Goal: Transaction & Acquisition: Purchase product/service

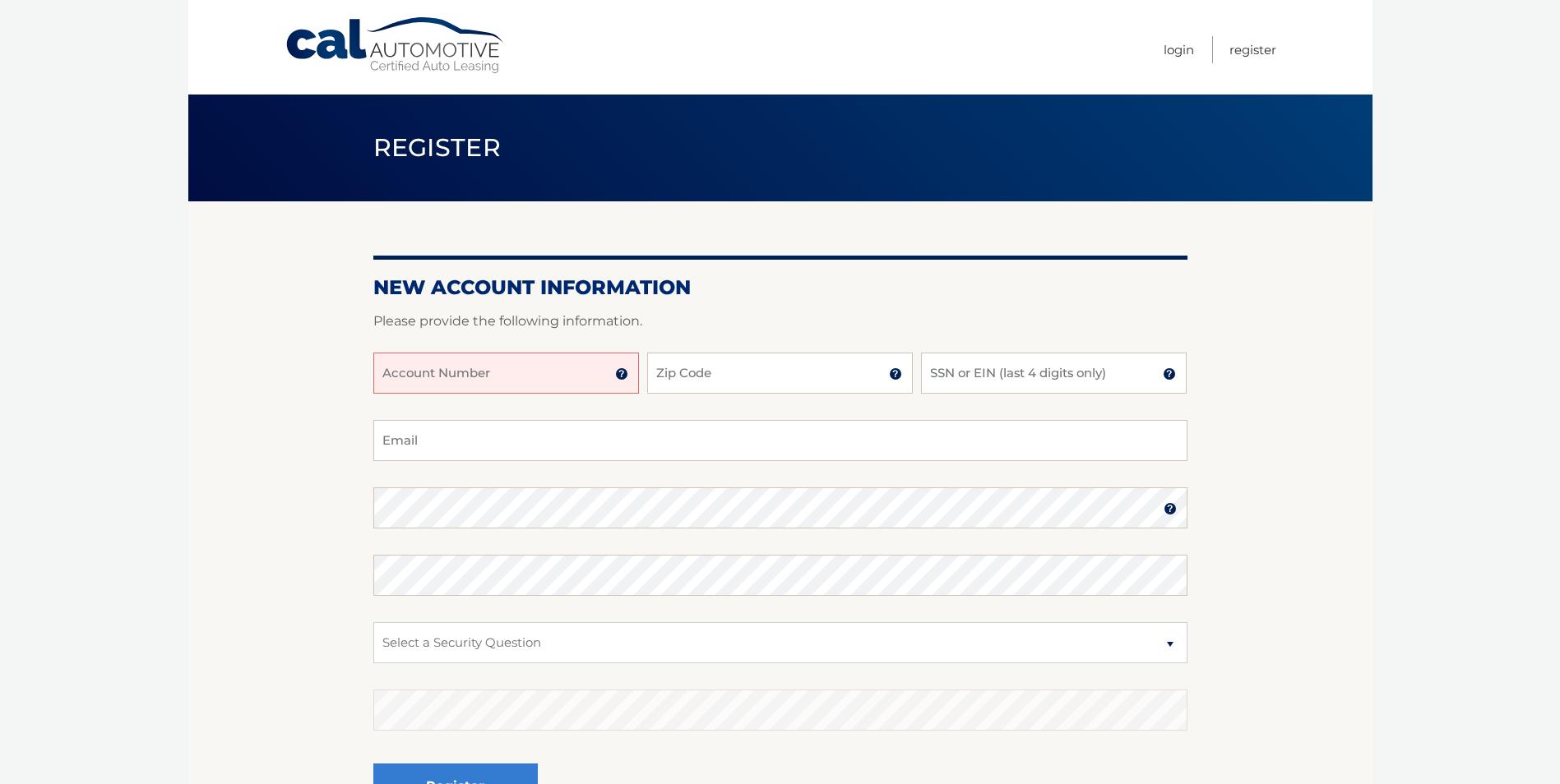
click at [492, 368] on input "Account Number" at bounding box center [506, 373] width 265 height 41
type input "44455989125"
click at [757, 365] on input "Zip Code" at bounding box center [780, 373] width 265 height 41
type input "10308"
click at [1021, 383] on input "SSN or EIN (last 4 digits only)" at bounding box center [1054, 373] width 265 height 41
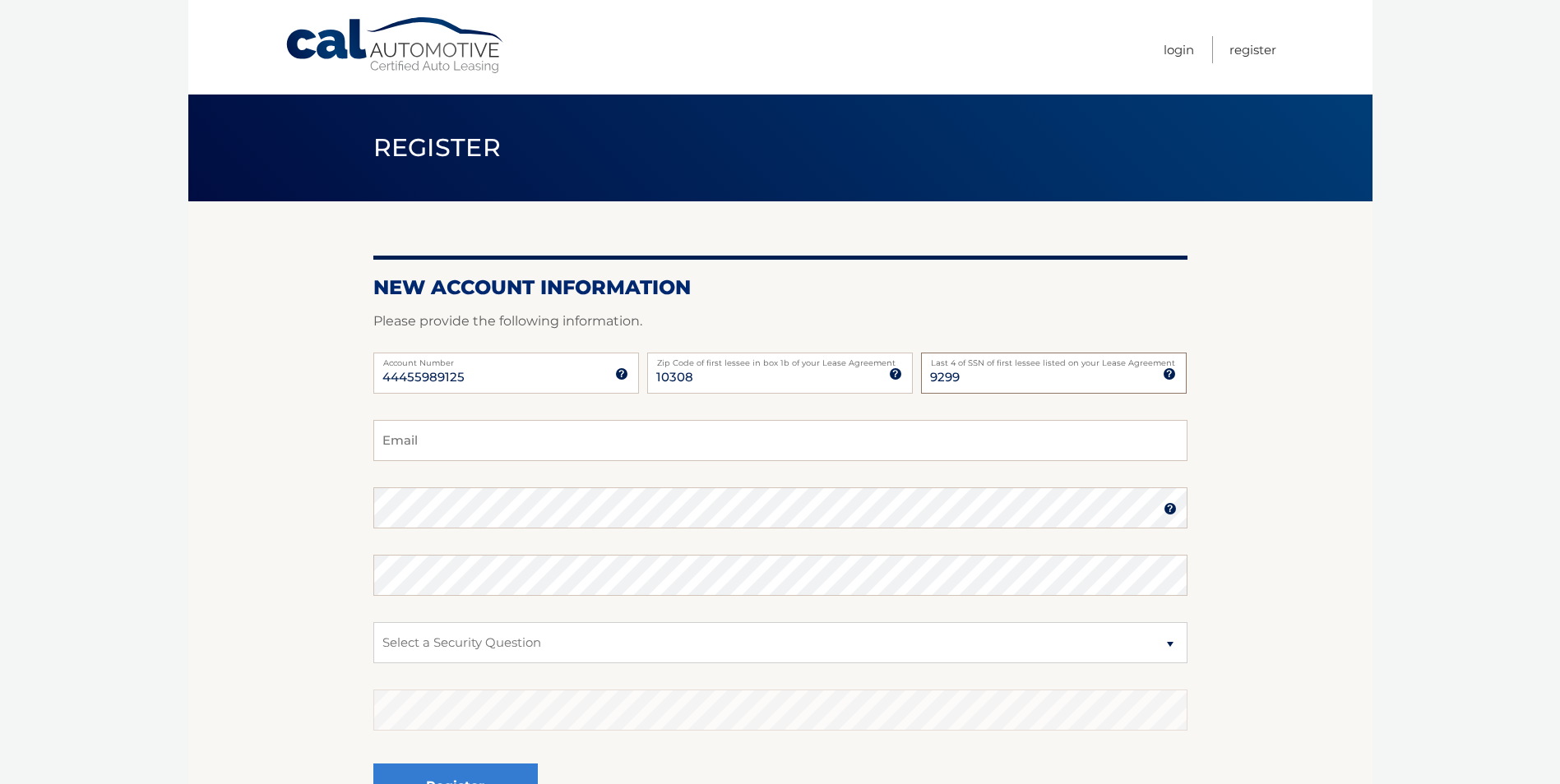
type input "9299"
click at [997, 424] on form "New Account Information Please provide the following information. 44455989125 A…" at bounding box center [780, 560] width 814 height 568
click at [991, 429] on input "Email" at bounding box center [780, 441] width 814 height 41
type input "josephcarollo281@gmail.com"
click at [1168, 514] on img at bounding box center [1170, 508] width 13 height 13
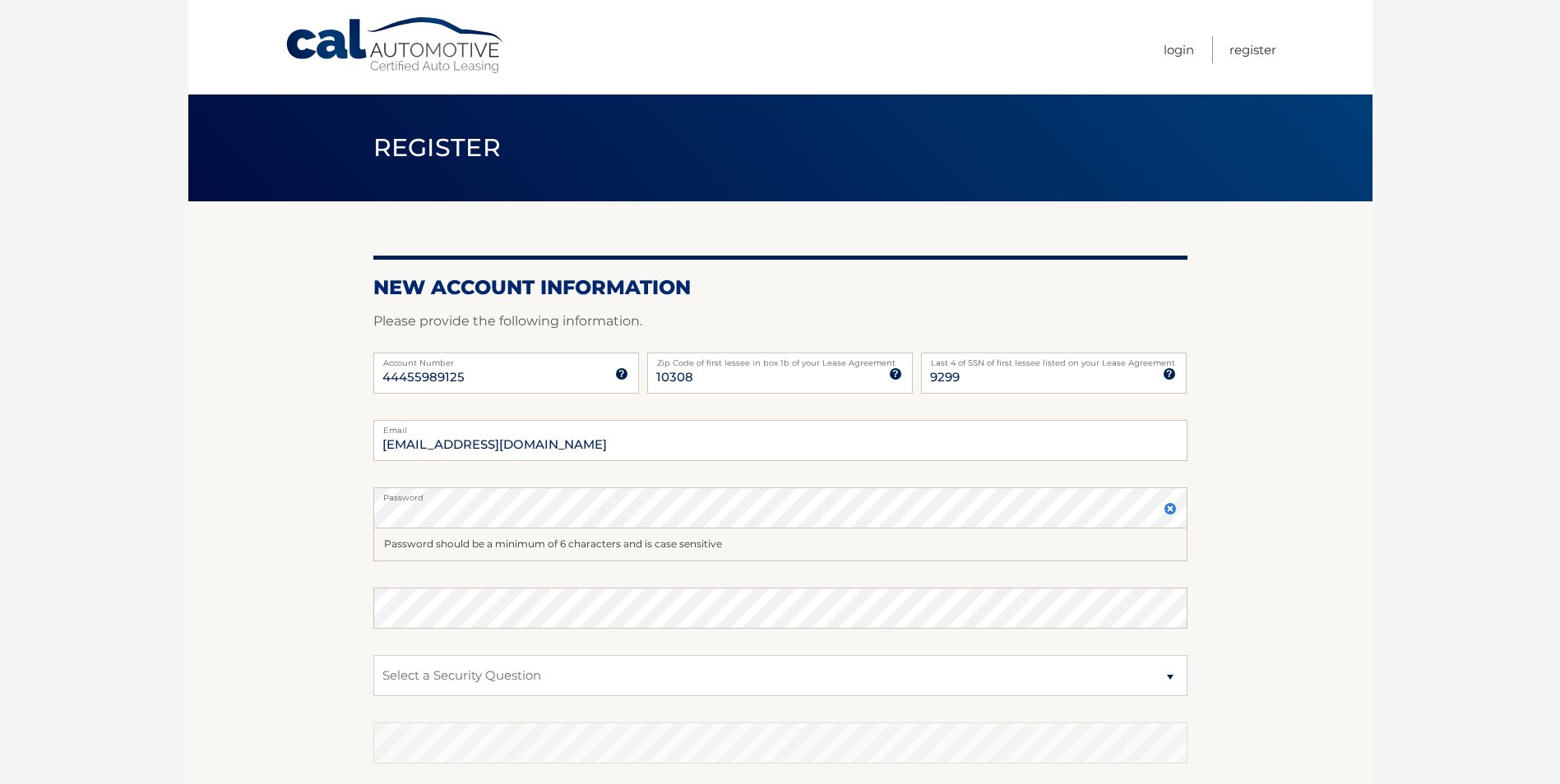
click at [918, 496] on label "Password" at bounding box center [780, 493] width 814 height 13
click at [1171, 504] on img at bounding box center [1170, 508] width 13 height 13
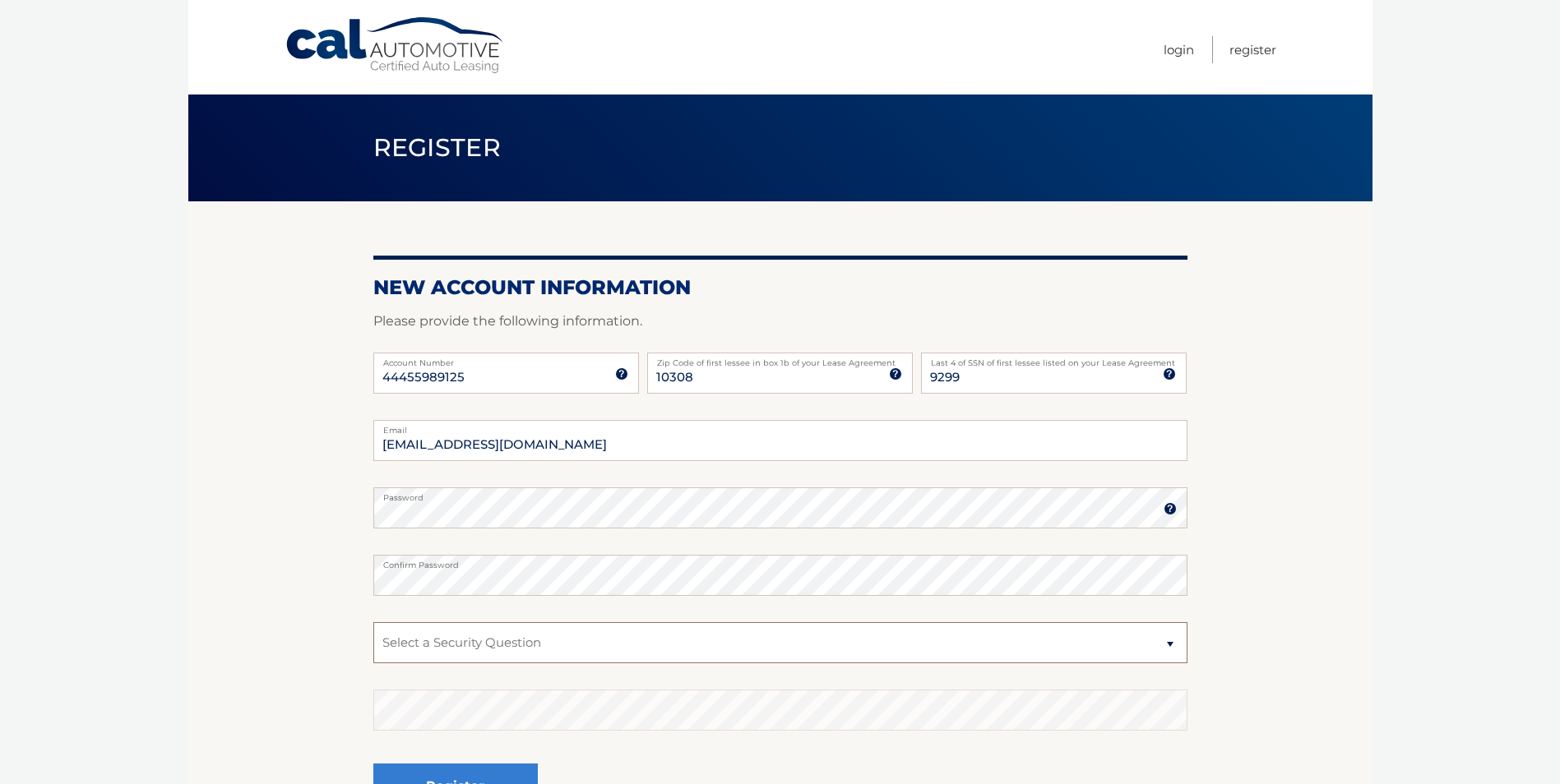
click at [1011, 627] on select "Select a Security Question What was the name of your elementary school? What is…" at bounding box center [780, 643] width 814 height 41
select select "2"
click at [373, 622] on select "Select a Security Question What was the name of your elementary school? What is…" at bounding box center [780, 643] width 814 height 41
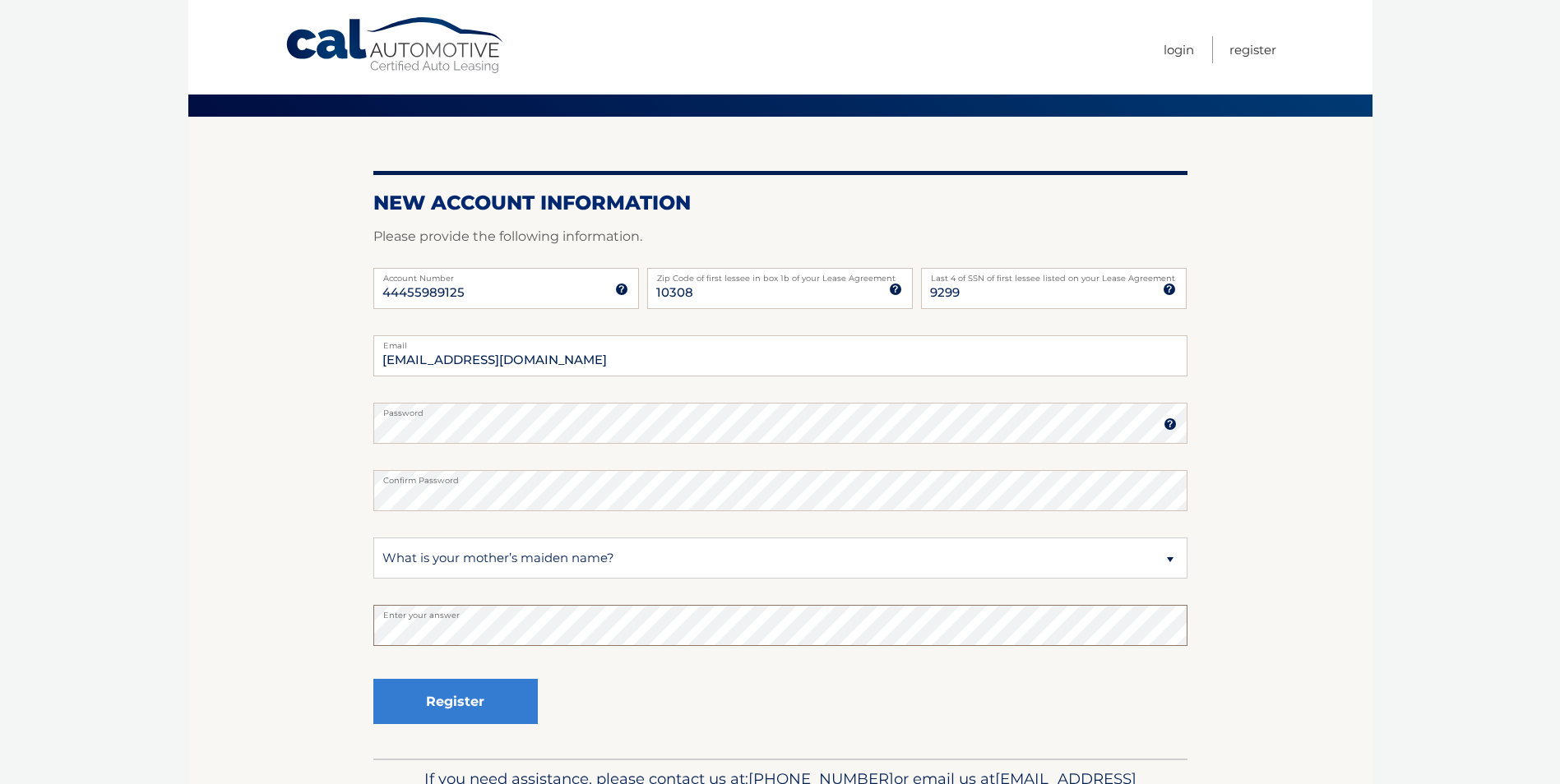
scroll to position [164, 0]
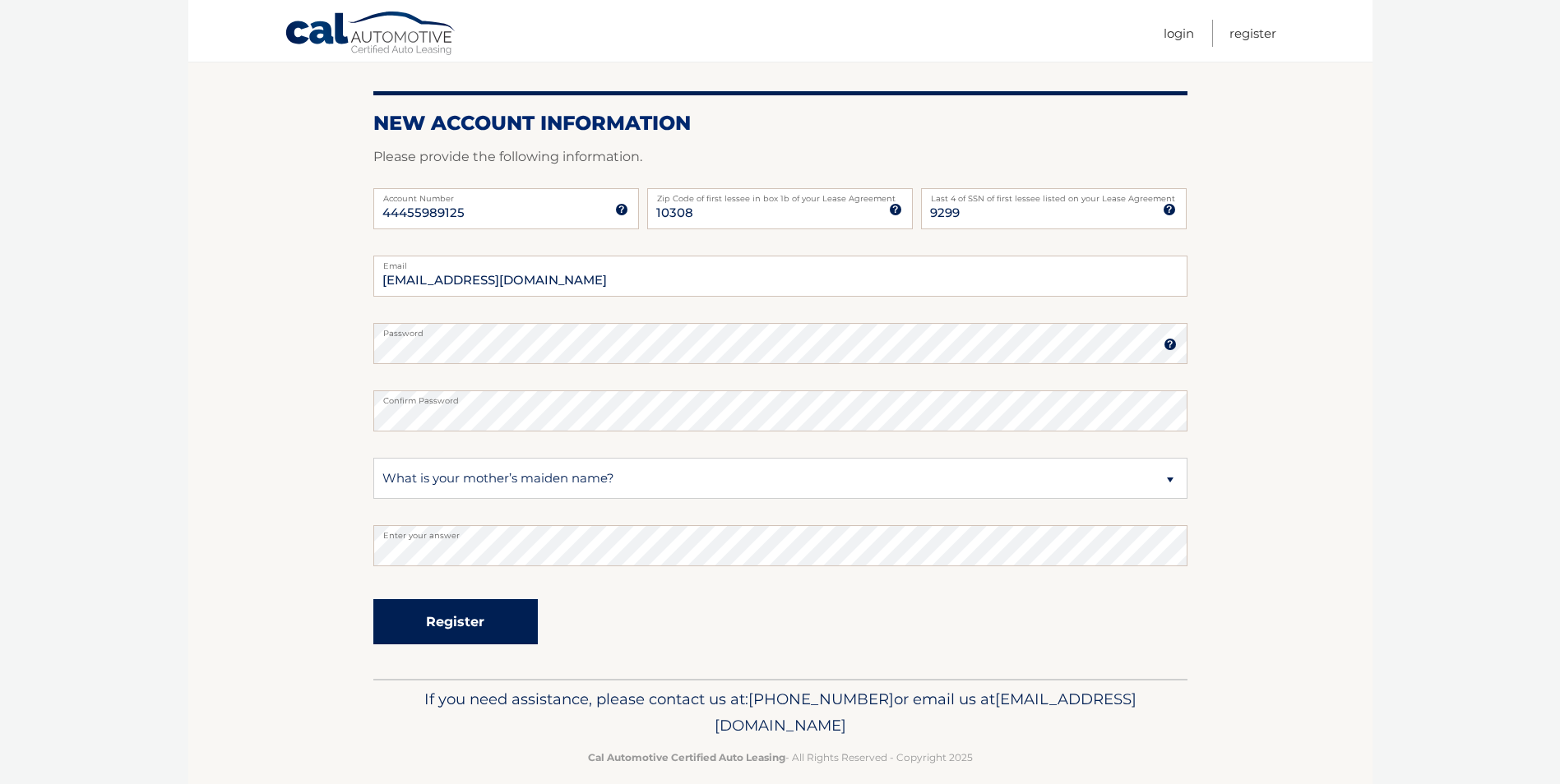
click at [466, 620] on button "Register" at bounding box center [455, 621] width 164 height 45
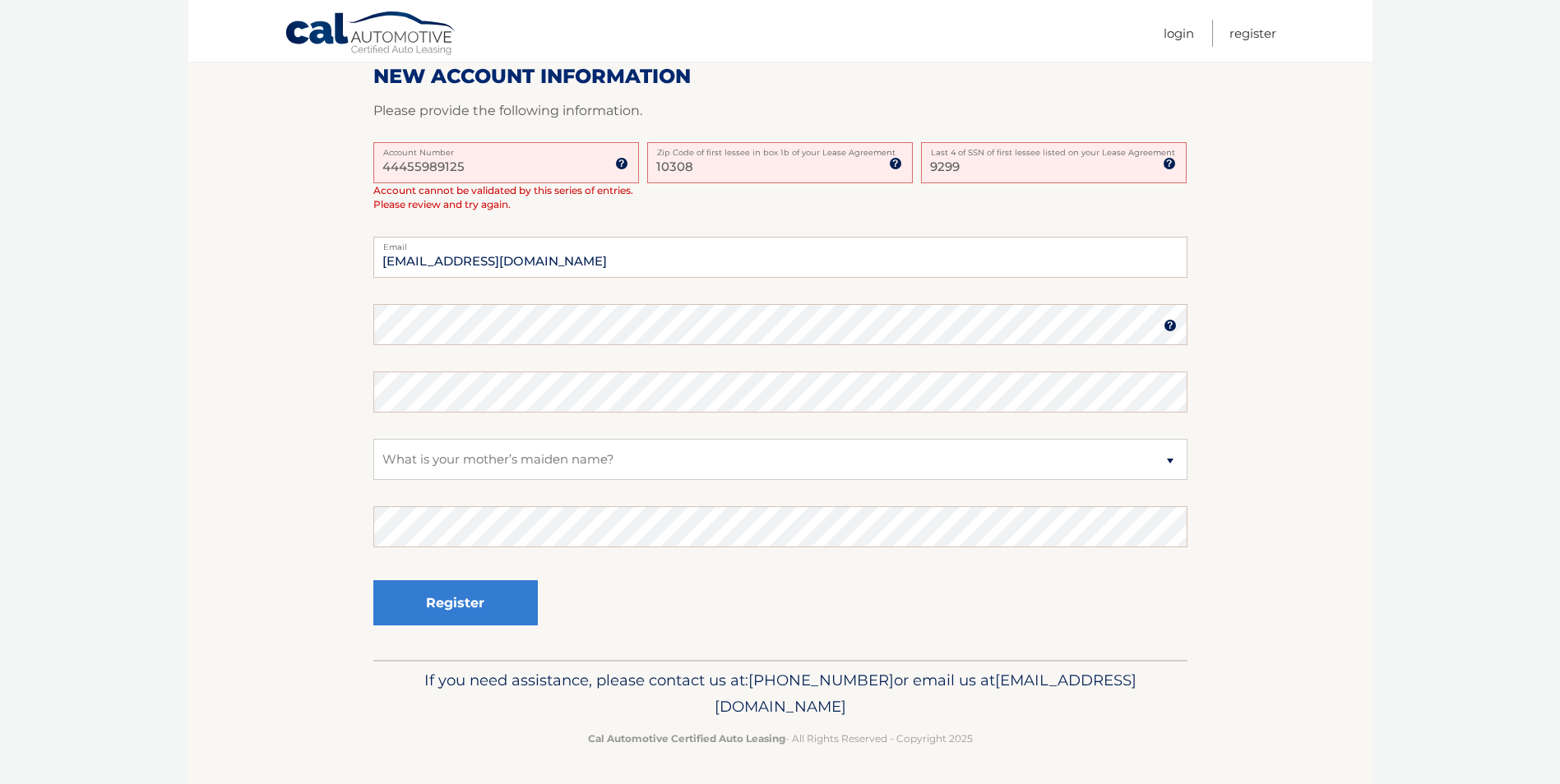
scroll to position [412, 0]
drag, startPoint x: 970, startPoint y: 164, endPoint x: 921, endPoint y: 169, distance: 49.3
click at [921, 169] on input "9299" at bounding box center [1054, 162] width 265 height 41
click at [495, 452] on select "Select a Security Question What was the name of your elementary school? What is…" at bounding box center [780, 459] width 814 height 41
click at [373, 438] on select "Select a Security Question What was the name of your elementary school? What is…" at bounding box center [780, 459] width 814 height 41
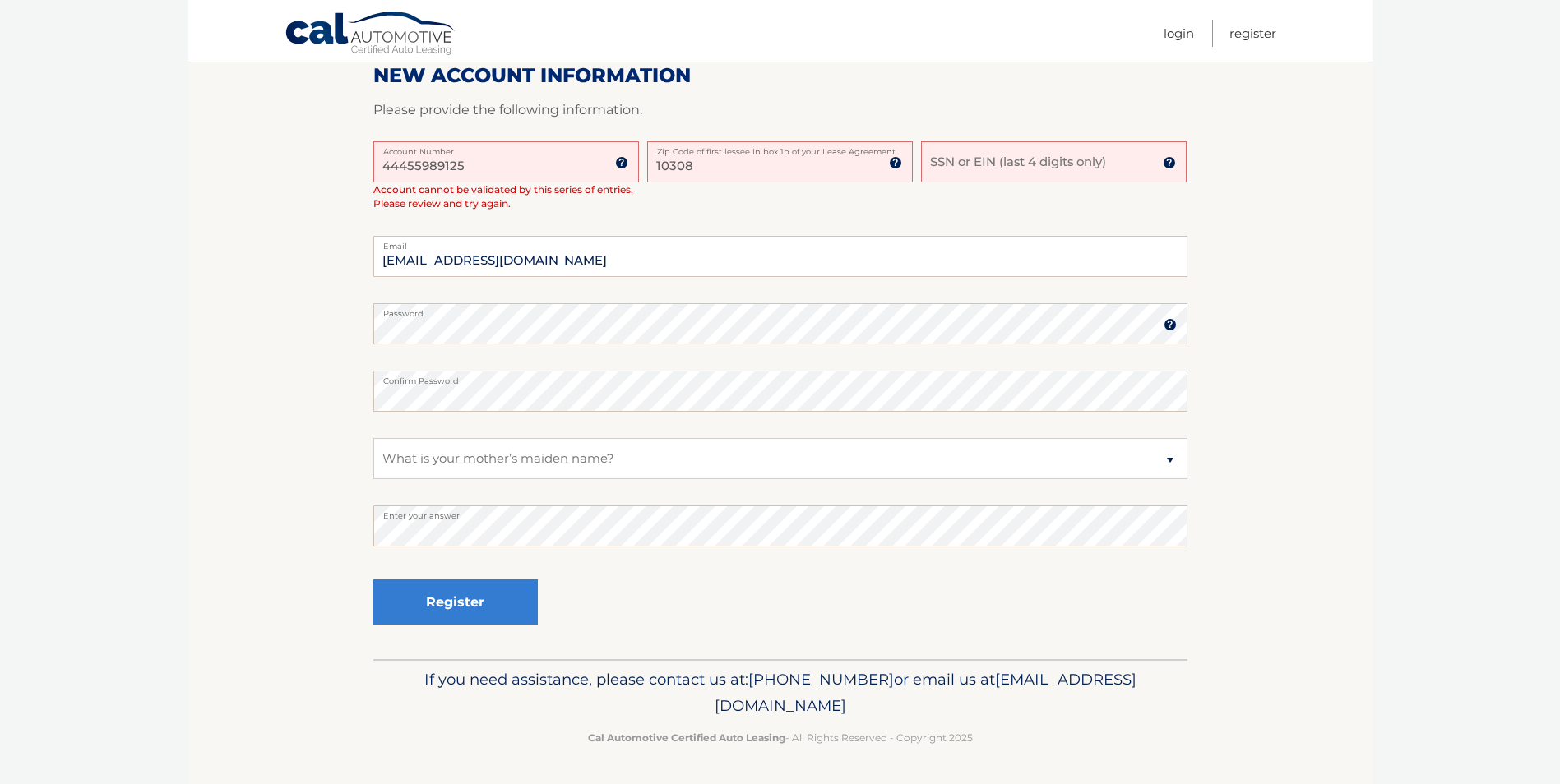
click at [1054, 151] on input "SSN or EIN (last 4 digits only)" at bounding box center [1054, 162] width 265 height 41
click at [1048, 171] on input "SSN or EIN (last 4 digits only)" at bounding box center [1054, 162] width 265 height 41
click at [1079, 161] on input "SSN or EIN (last 4 digits only)" at bounding box center [1054, 162] width 265 height 41
type input "7632"
click at [499, 593] on button "Register" at bounding box center [455, 602] width 164 height 45
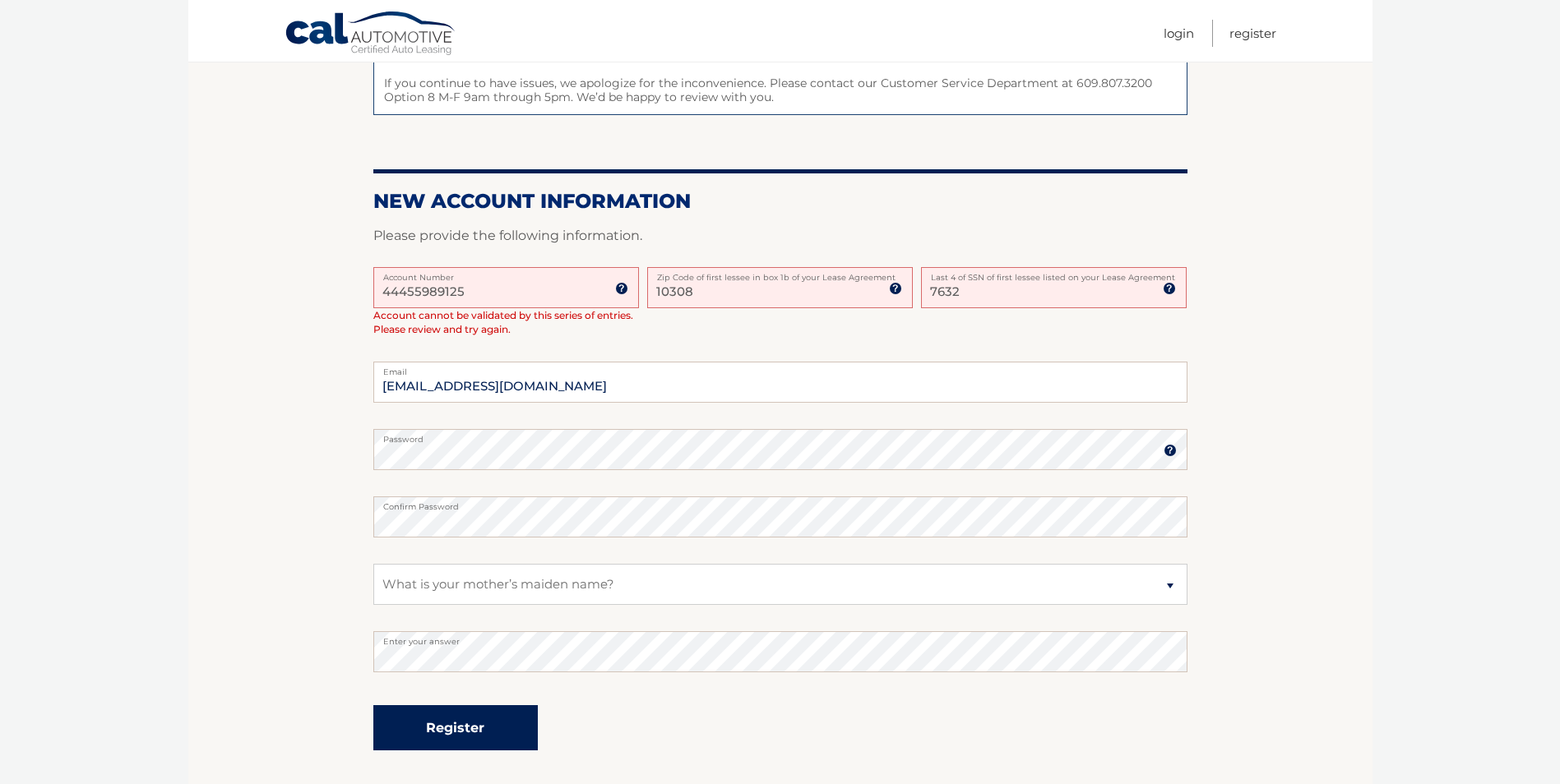
scroll to position [247, 0]
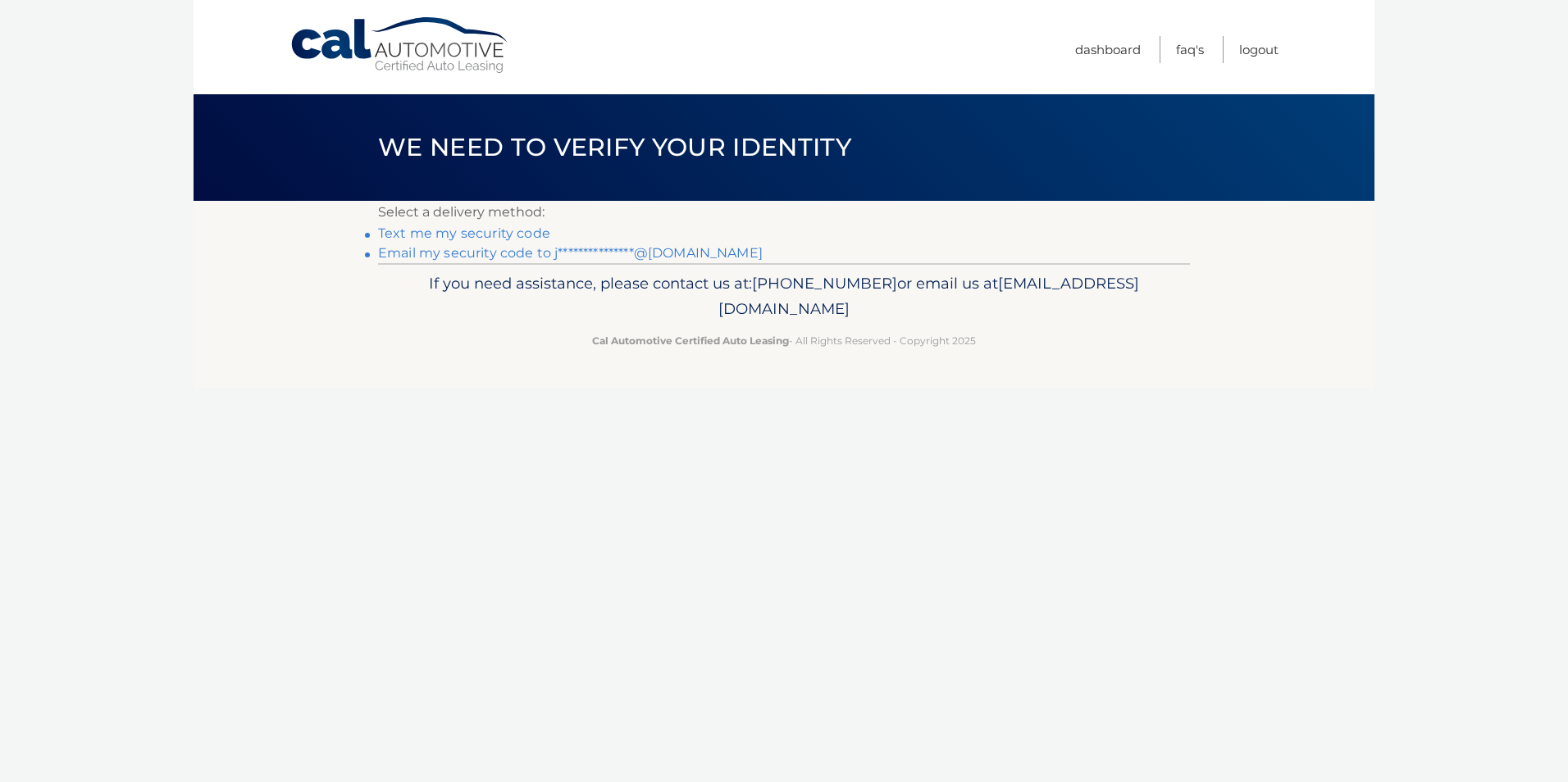
click at [499, 228] on link "Text me my security code" at bounding box center [465, 233] width 173 height 15
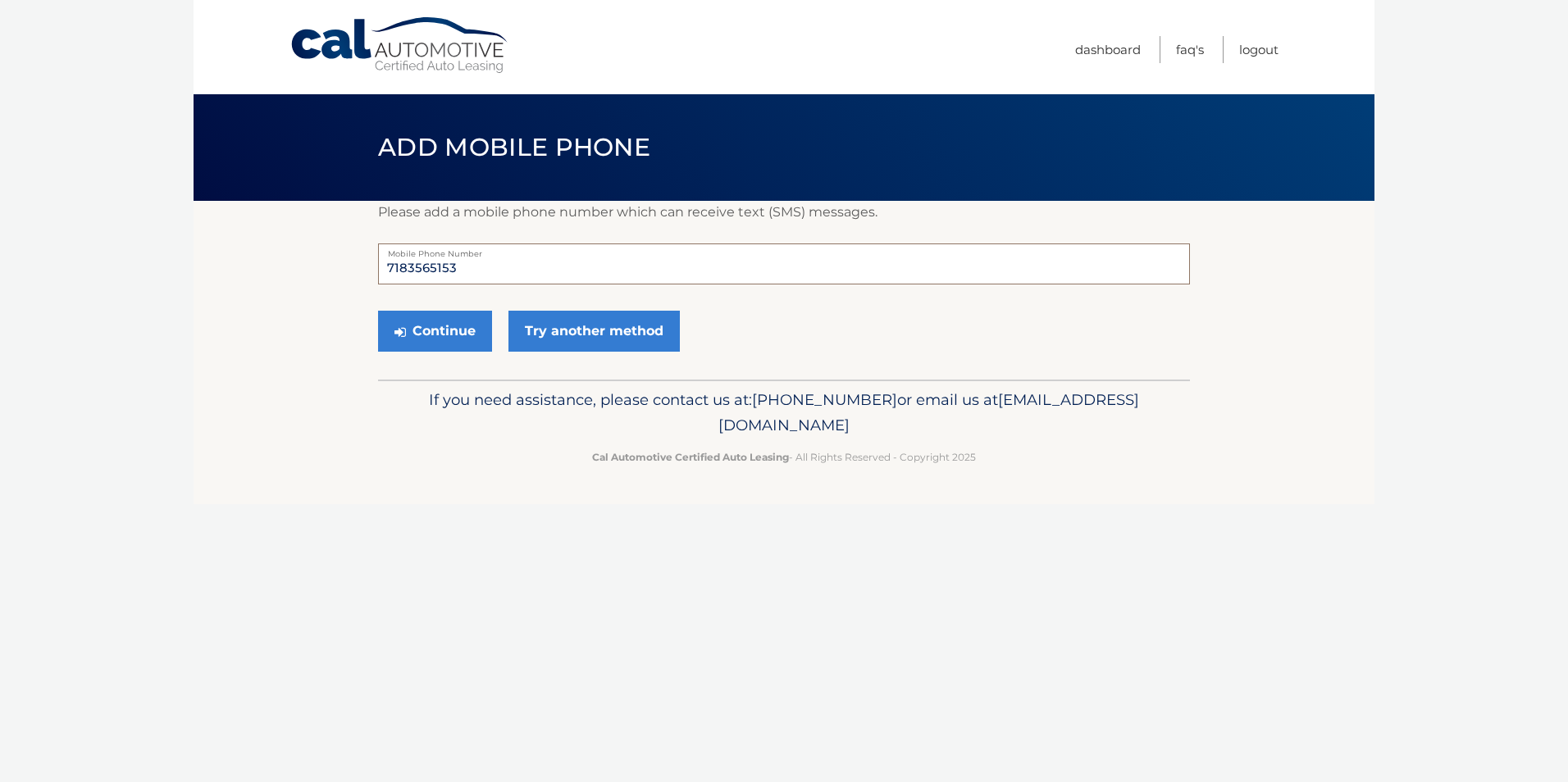
drag, startPoint x: 465, startPoint y: 268, endPoint x: 350, endPoint y: 266, distance: 115.0
click at [350, 266] on section "Please add a mobile phone number which can receive text (SMS) messages. 7183565…" at bounding box center [784, 289] width 1181 height 178
type input "7188779071"
click at [472, 337] on button "Continue" at bounding box center [435, 331] width 114 height 41
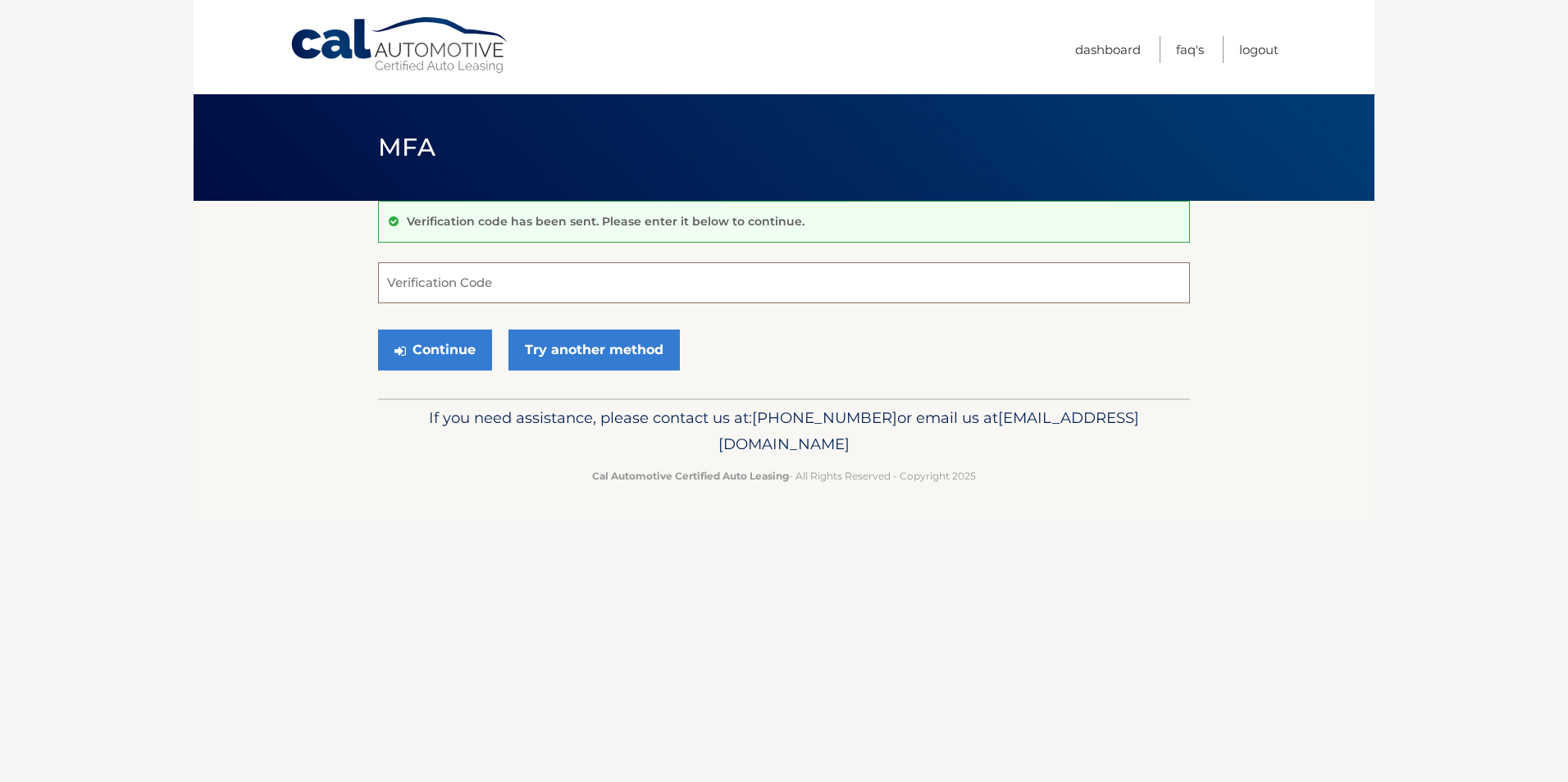
click at [462, 287] on input "Verification Code" at bounding box center [784, 283] width 812 height 41
type input "784261"
click at [430, 360] on button "Continue" at bounding box center [435, 350] width 114 height 41
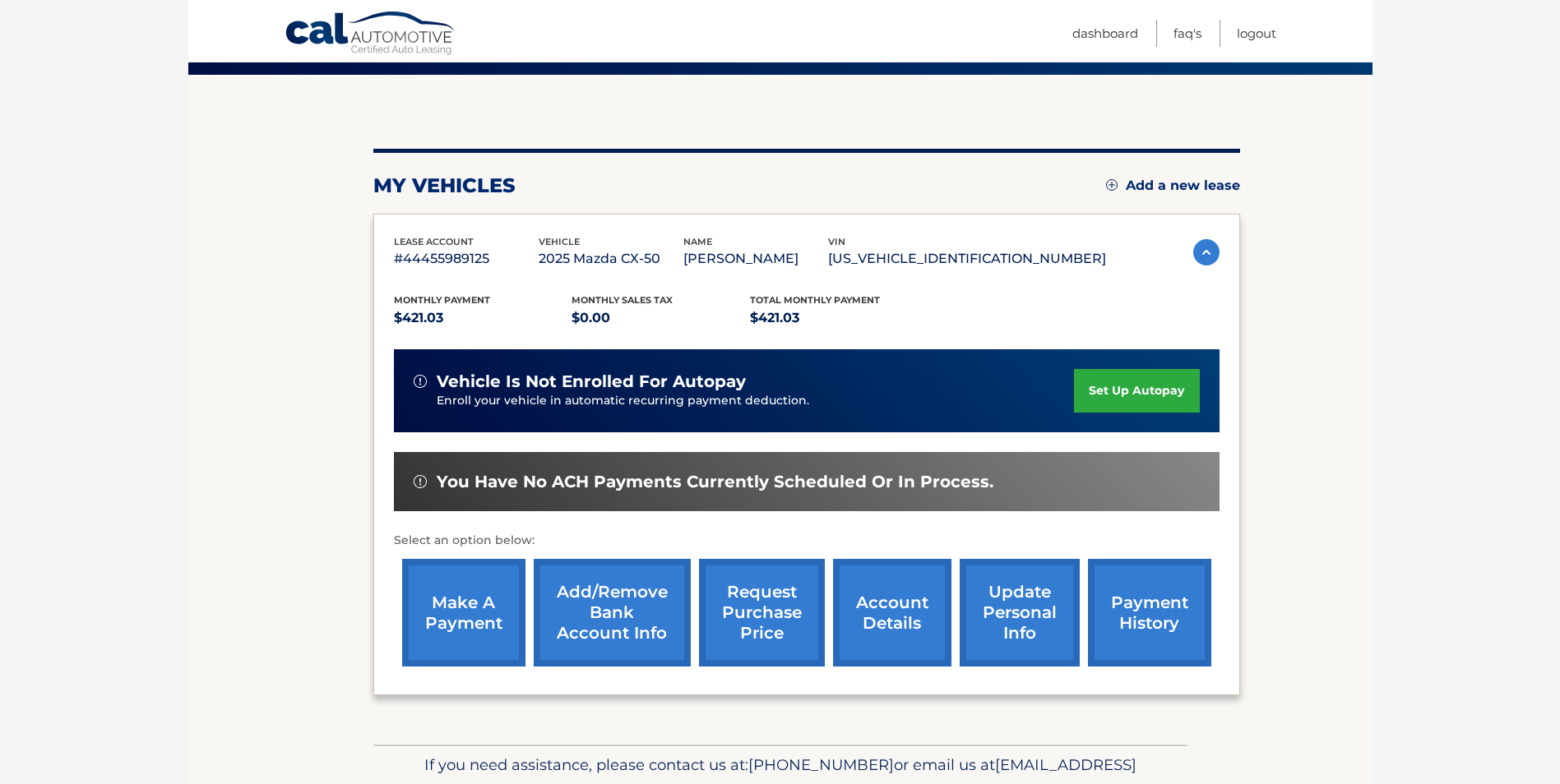
scroll to position [164, 0]
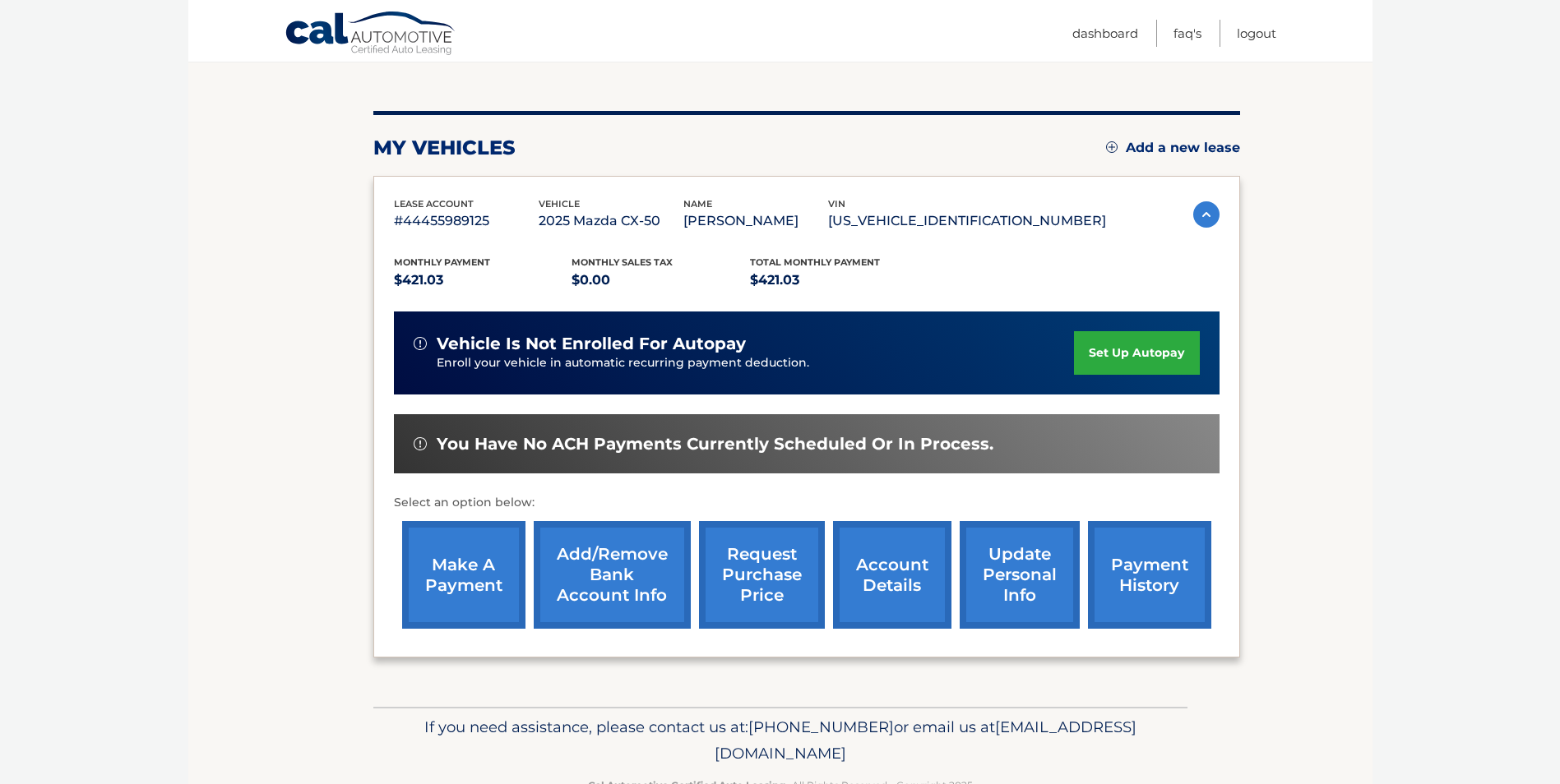
click at [1106, 358] on link "set up autopay" at bounding box center [1136, 353] width 125 height 44
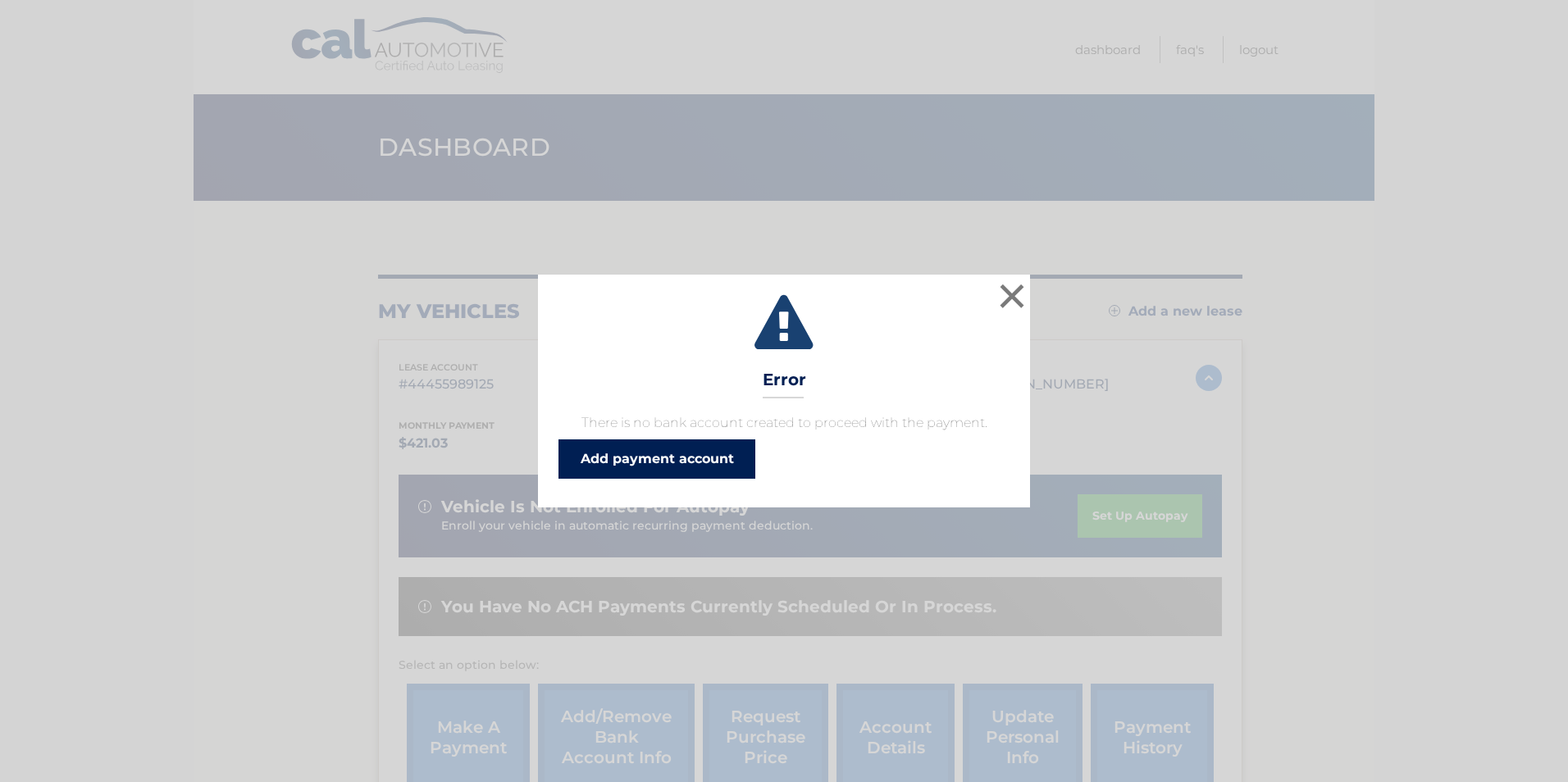
click at [686, 459] on link "Add payment account" at bounding box center [657, 459] width 196 height 39
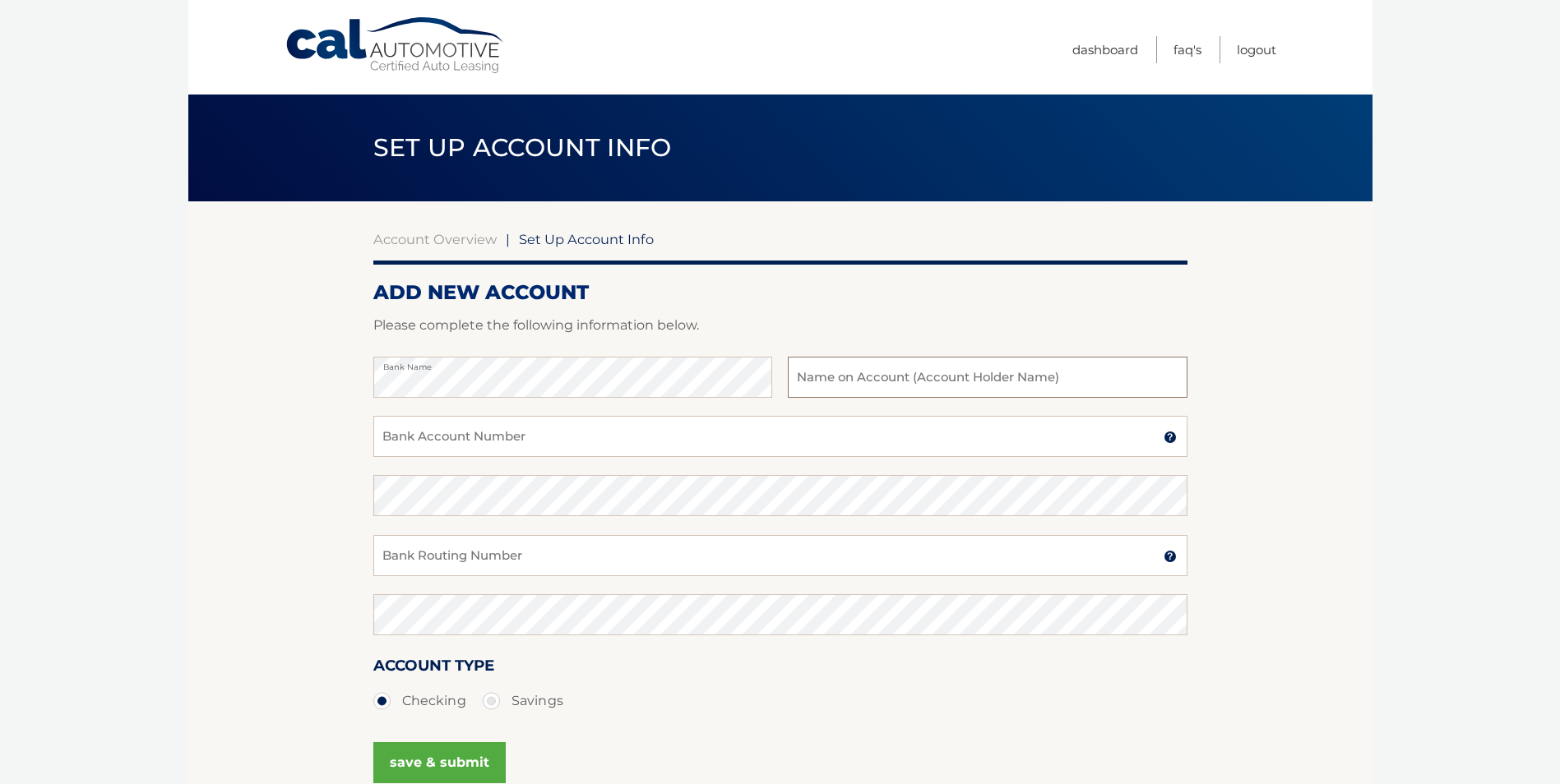
click at [847, 371] on input "text" at bounding box center [987, 377] width 399 height 41
type input "[PERSON_NAME]"
click at [778, 423] on input "Bank Account Number" at bounding box center [780, 437] width 814 height 41
type input "218097860"
click at [749, 557] on input "Bank Routing Number" at bounding box center [780, 555] width 814 height 41
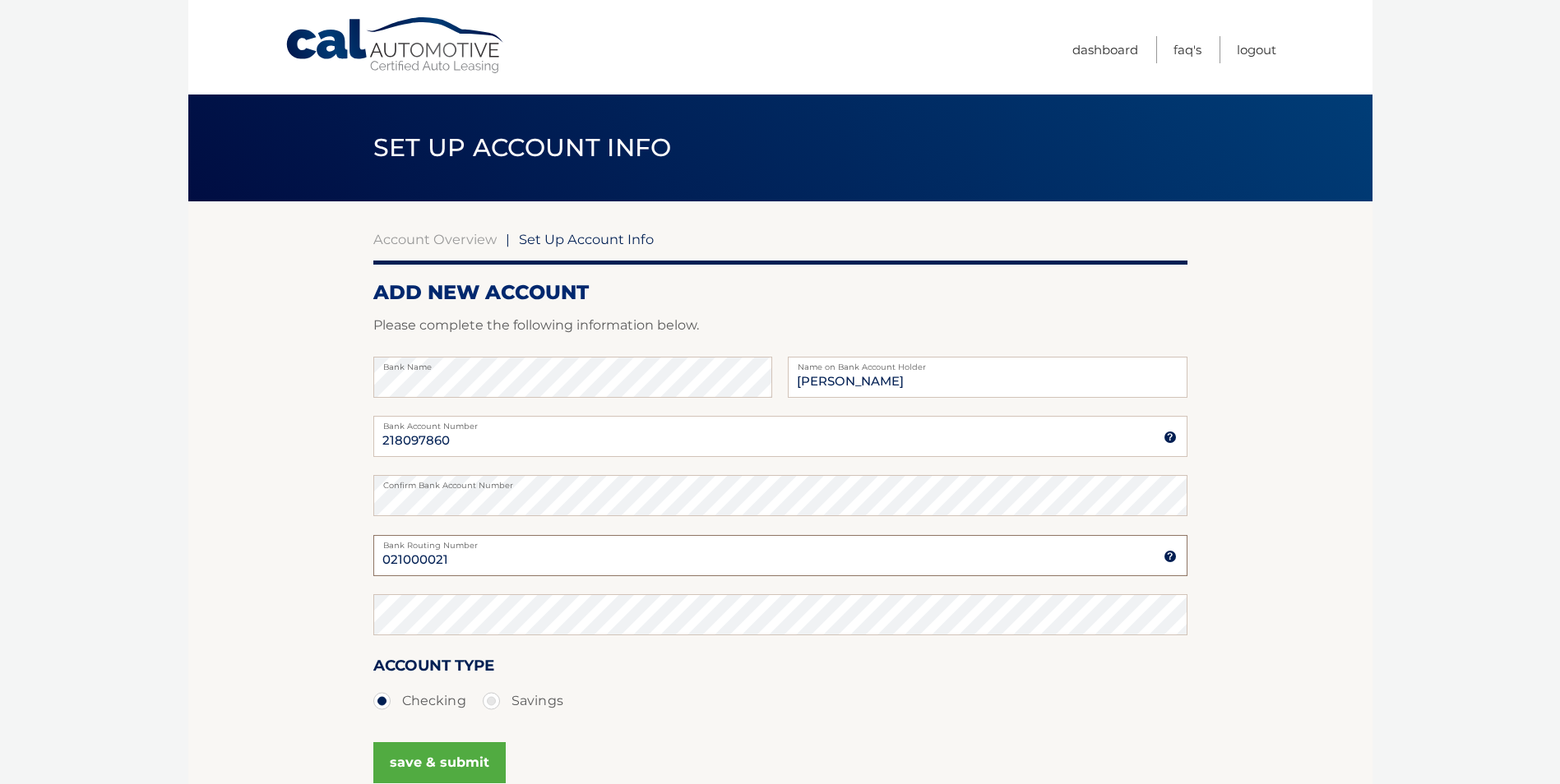
type input "021000021"
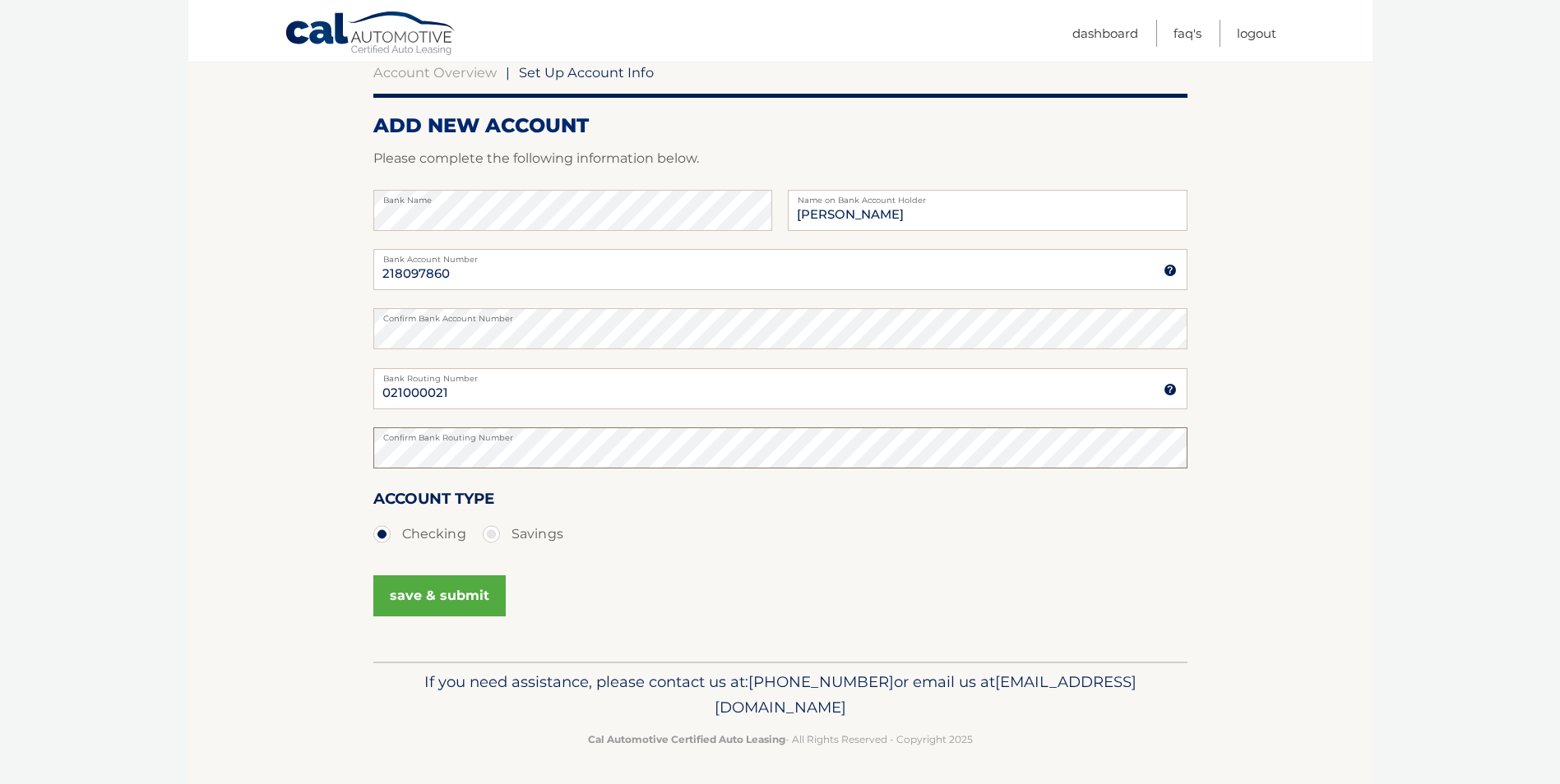
scroll to position [169, 0]
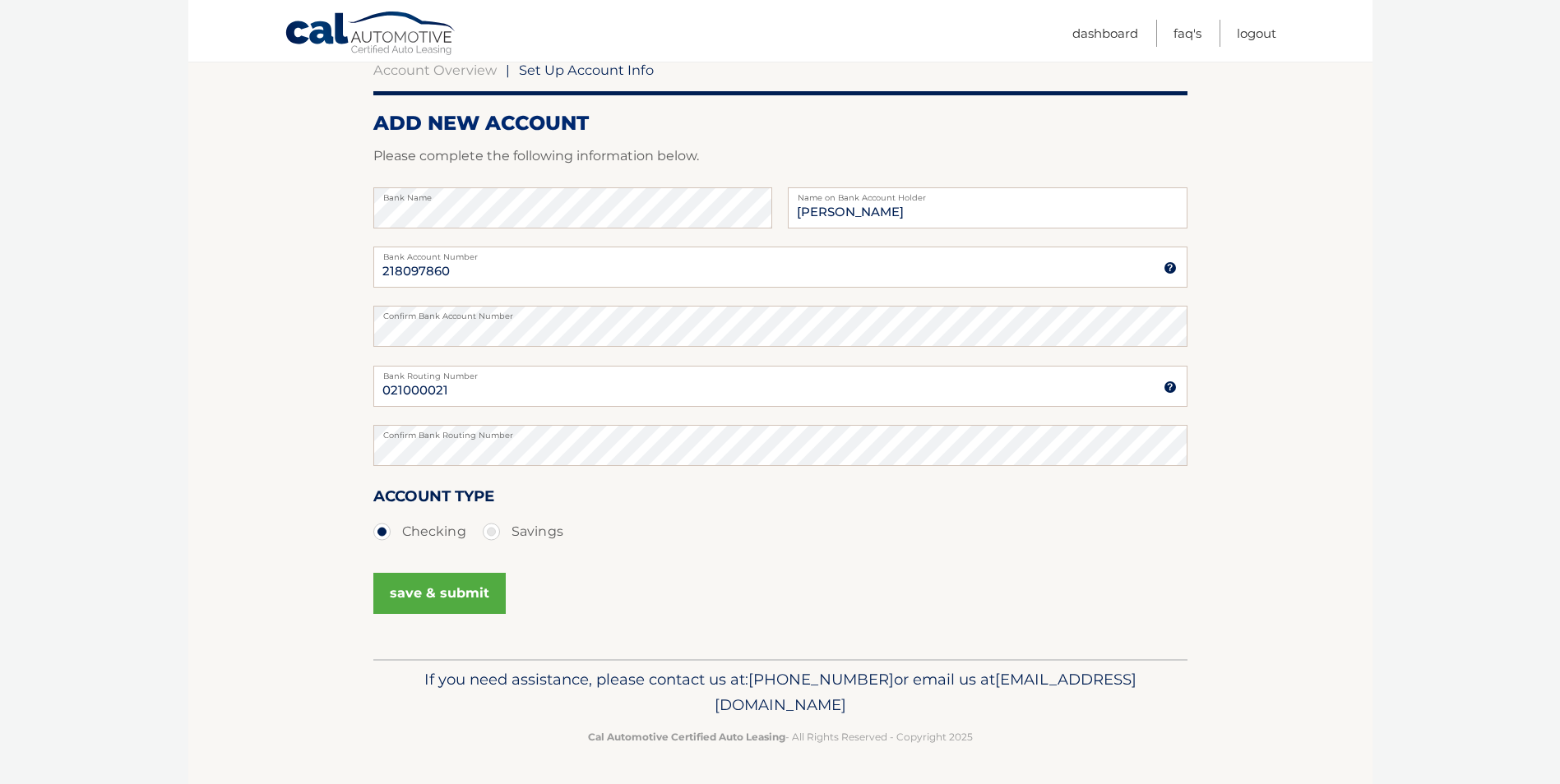
click at [483, 590] on button "save & submit" at bounding box center [439, 593] width 133 height 41
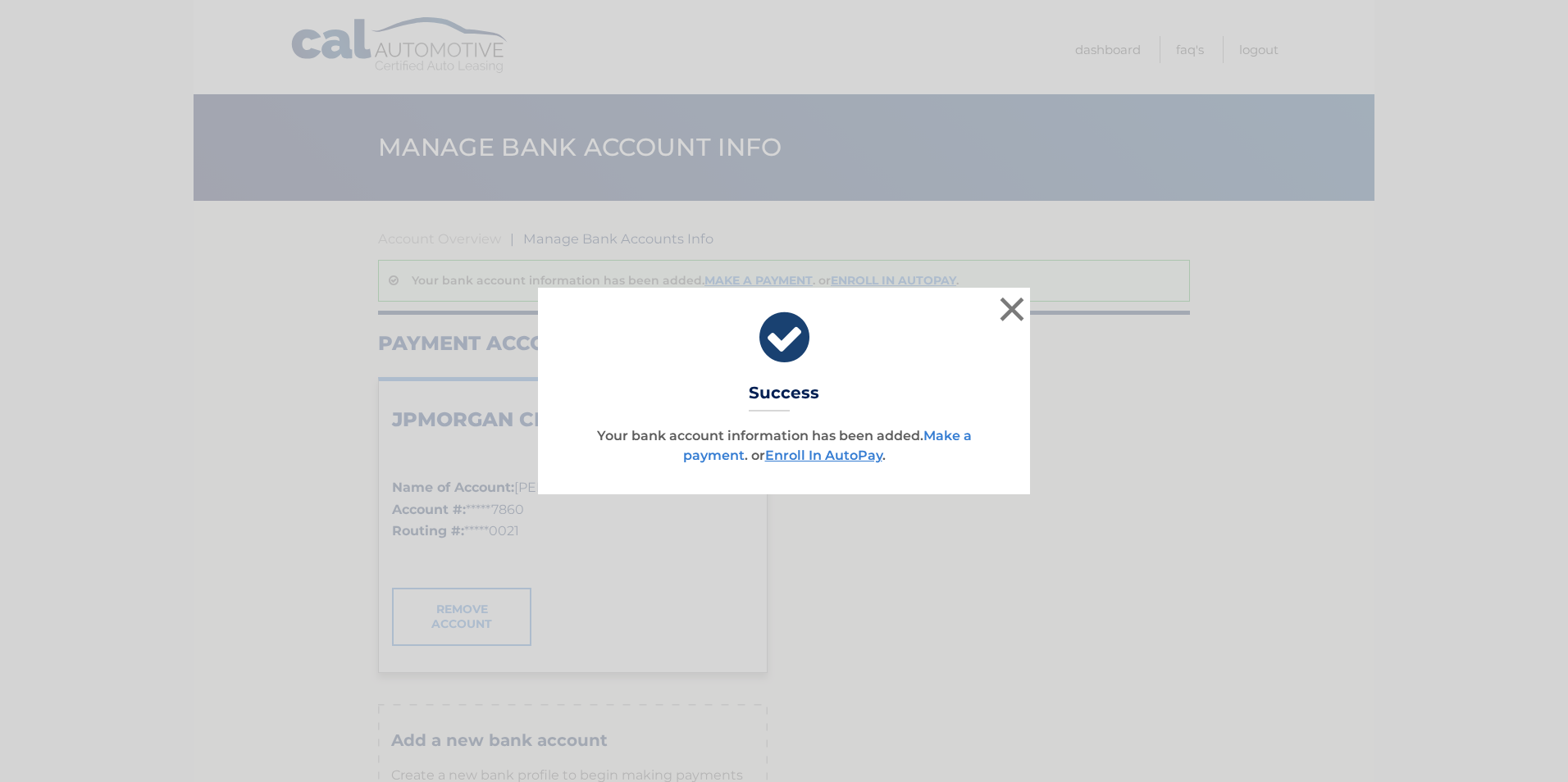
click at [947, 437] on link "Make a payment" at bounding box center [828, 445] width 289 height 35
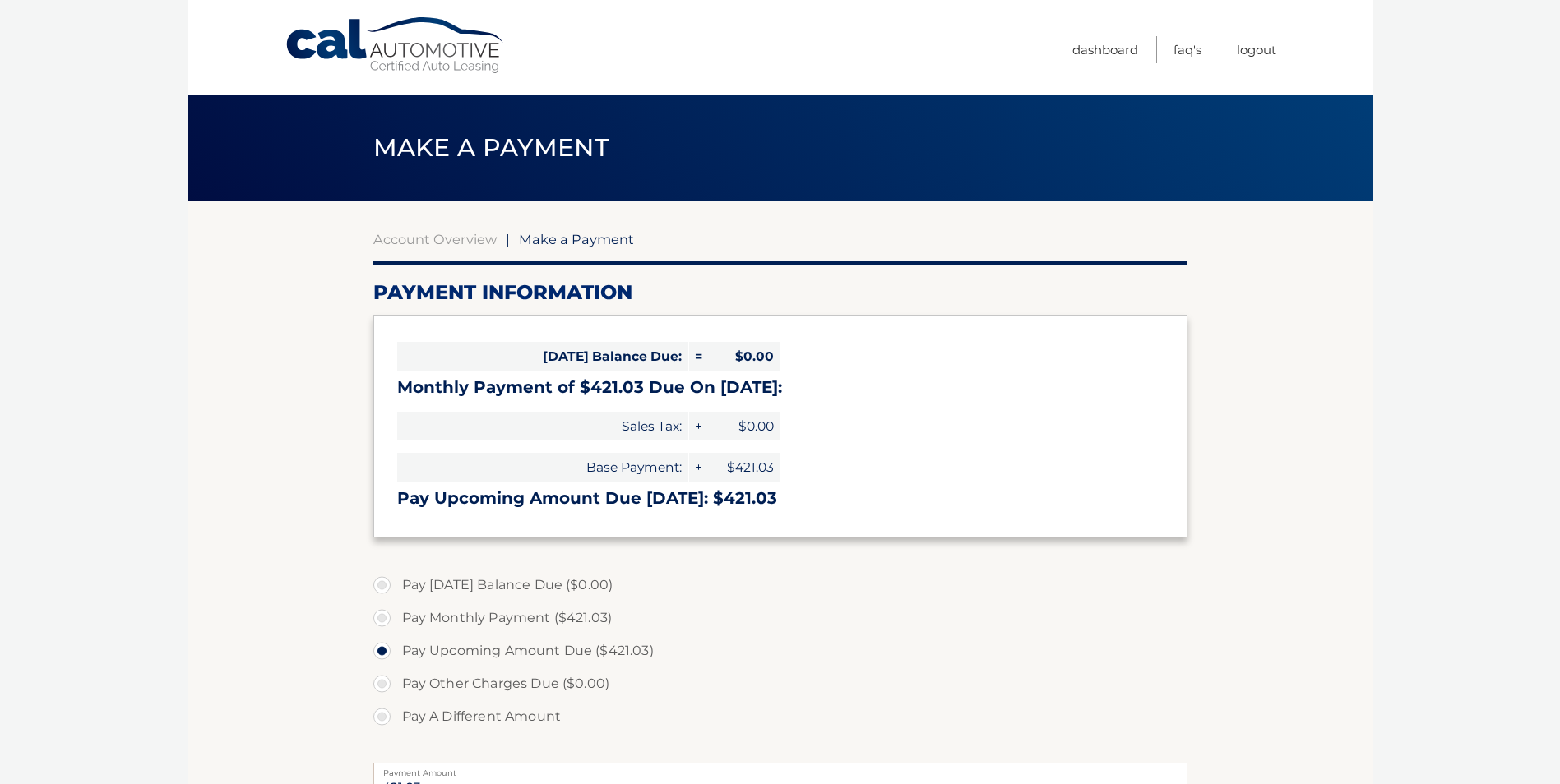
select select "ZmJhNzAyZjEtNTdkOC00ZmI1LTg1NDktM2VhOTNkZWJmMjFh"
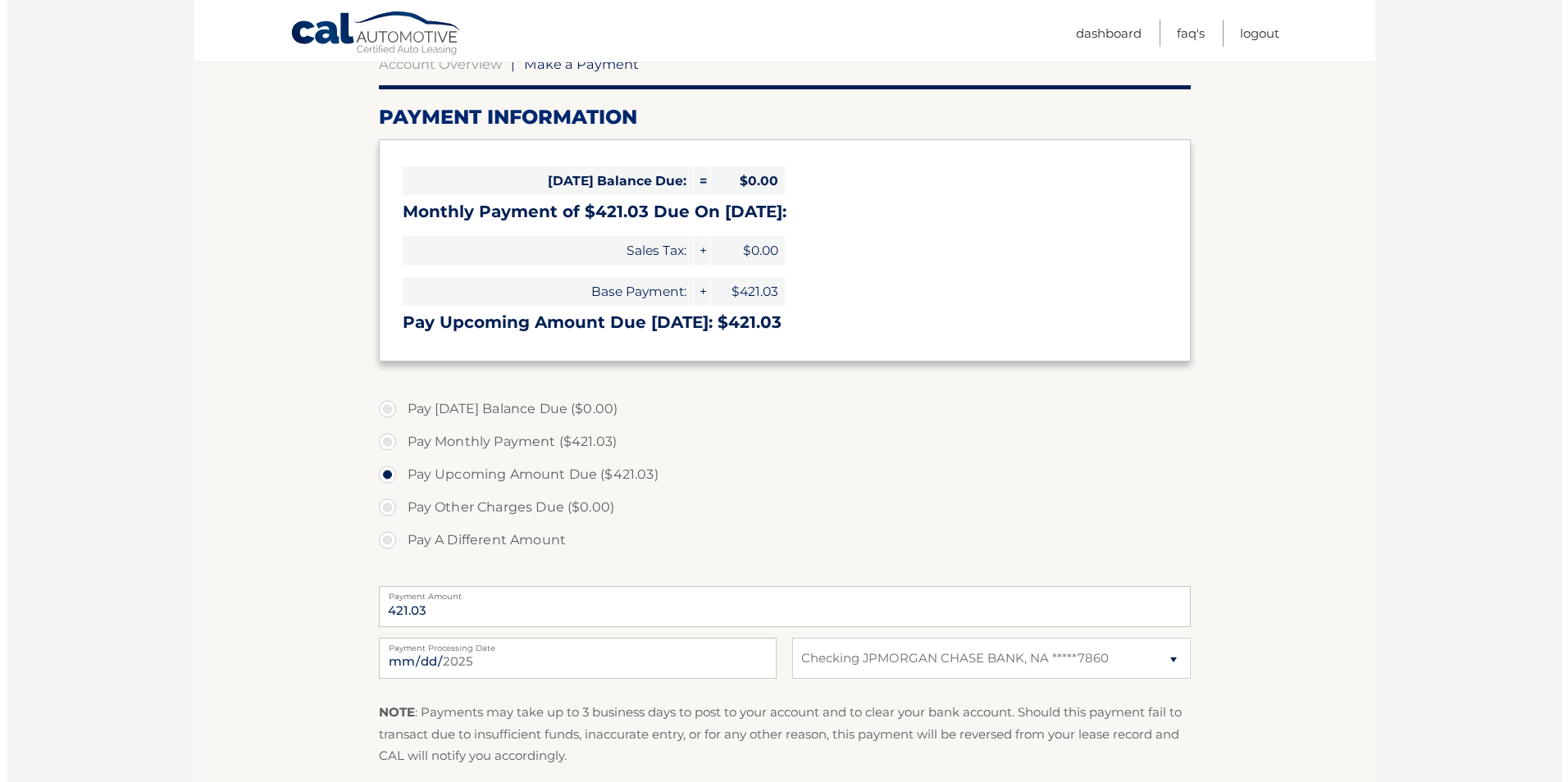
scroll to position [328, 0]
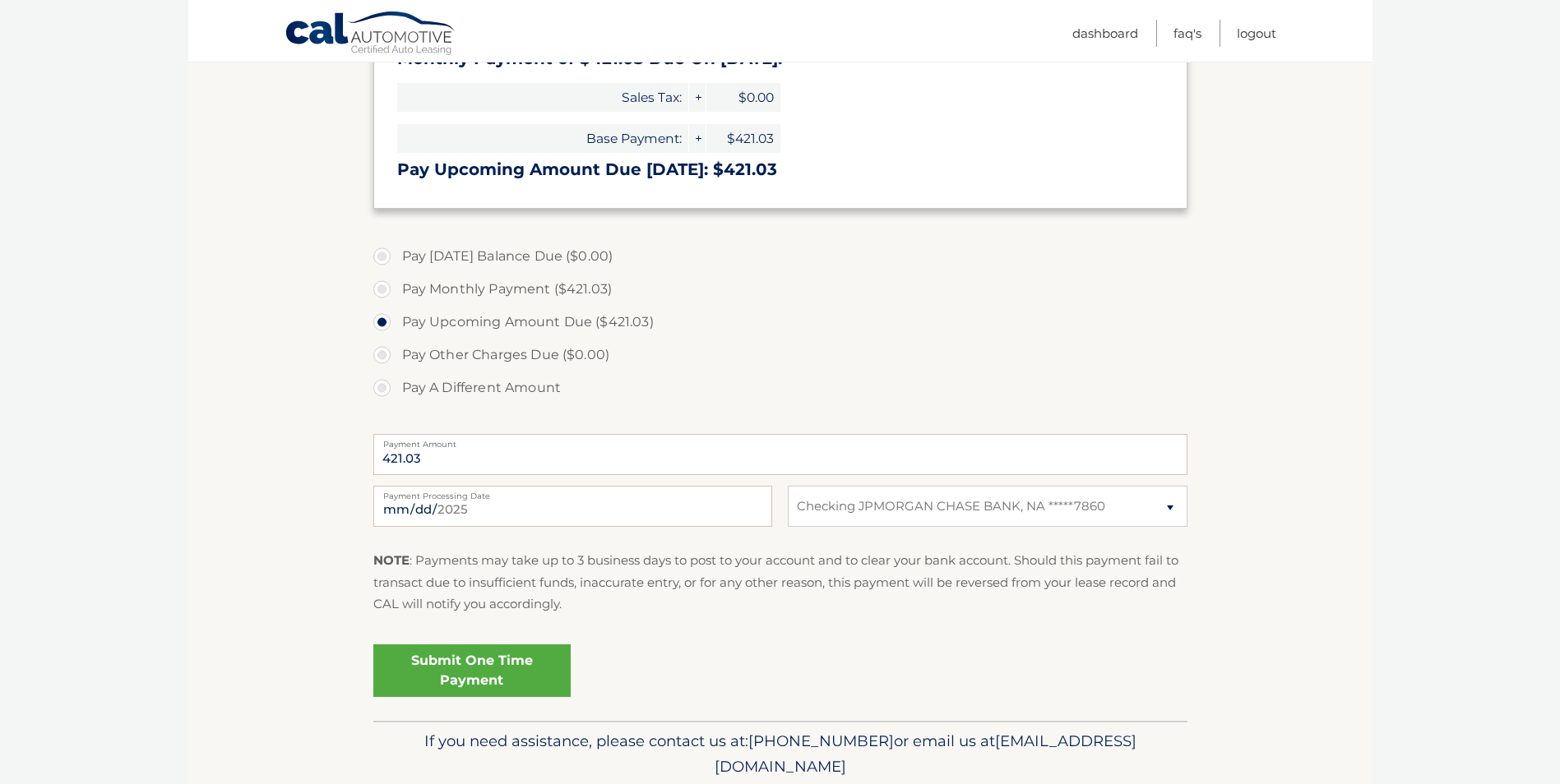
click at [517, 669] on link "Submit One Time Payment" at bounding box center [472, 670] width 197 height 52
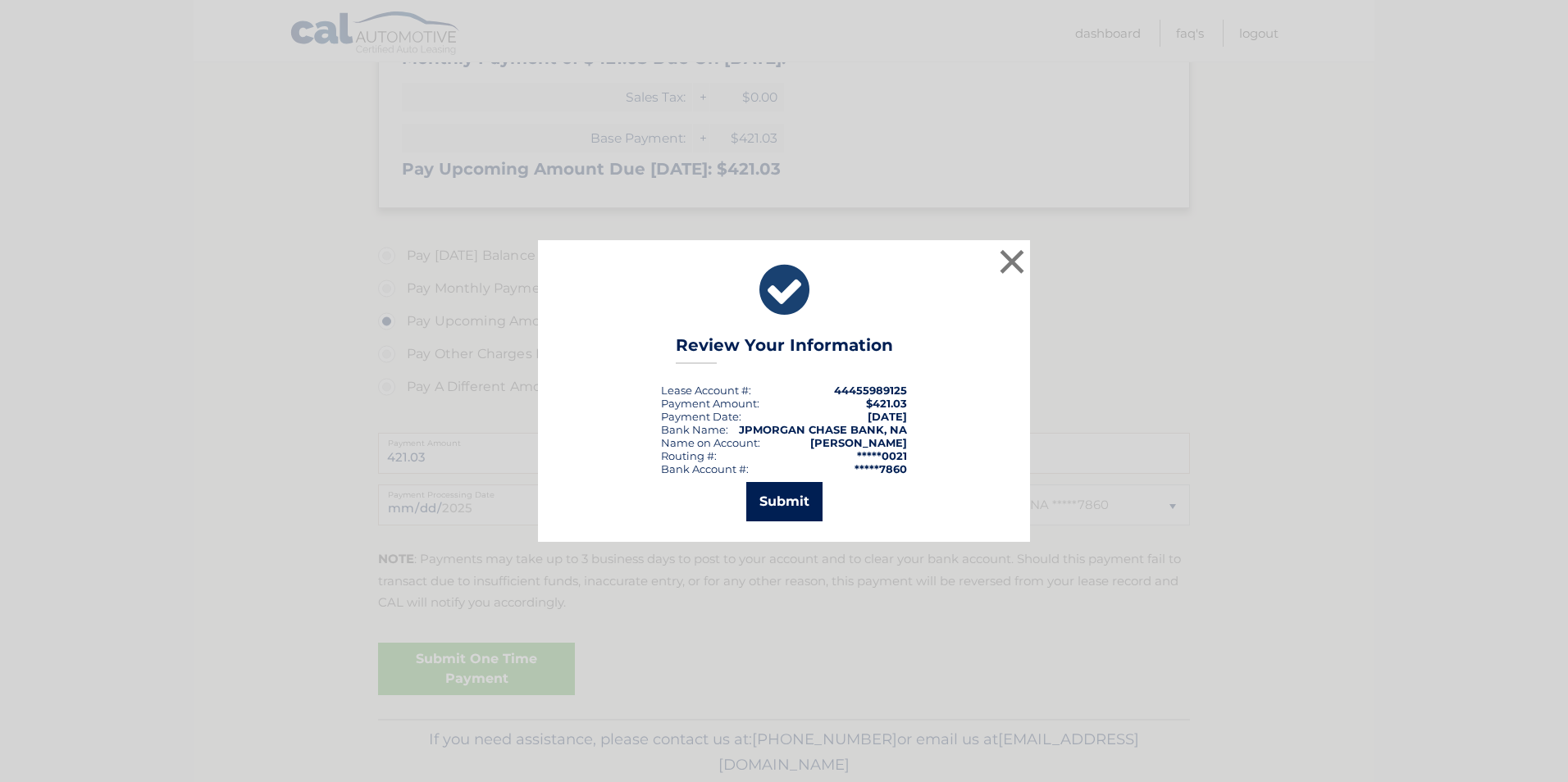
click at [773, 498] on button "Submit" at bounding box center [784, 502] width 76 height 39
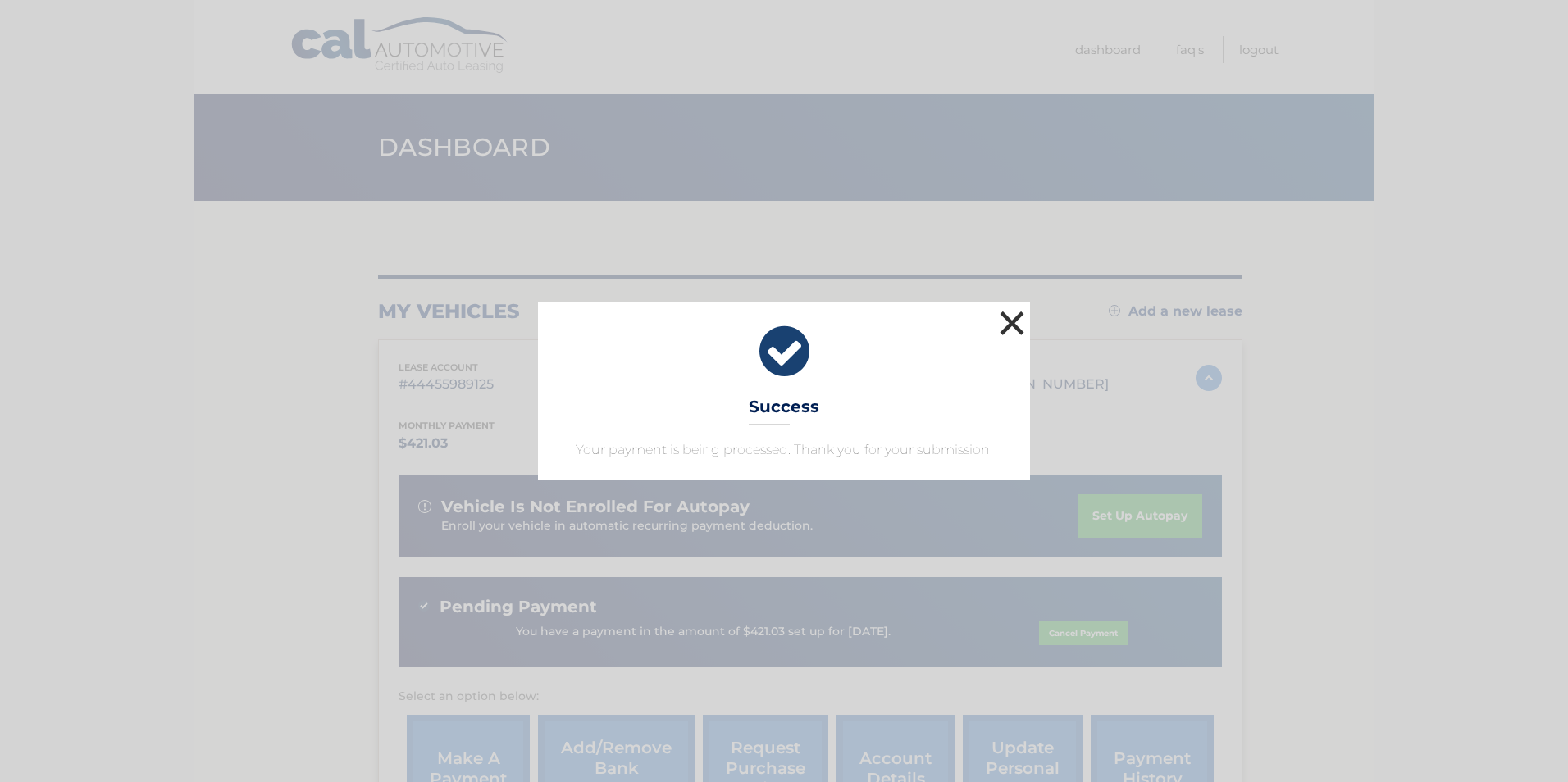
click at [1025, 316] on button "×" at bounding box center [1012, 323] width 32 height 32
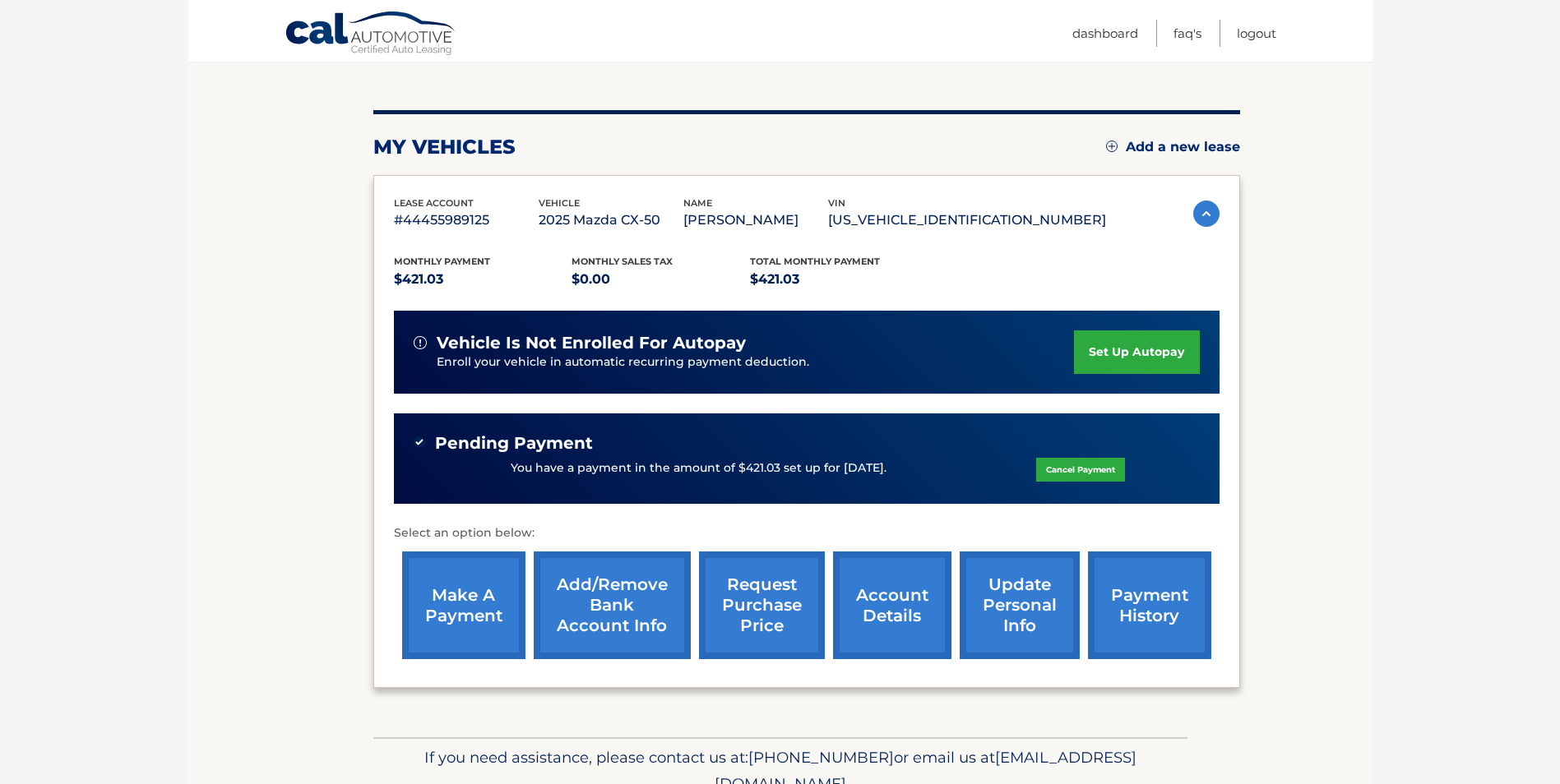
scroll to position [243, 0]
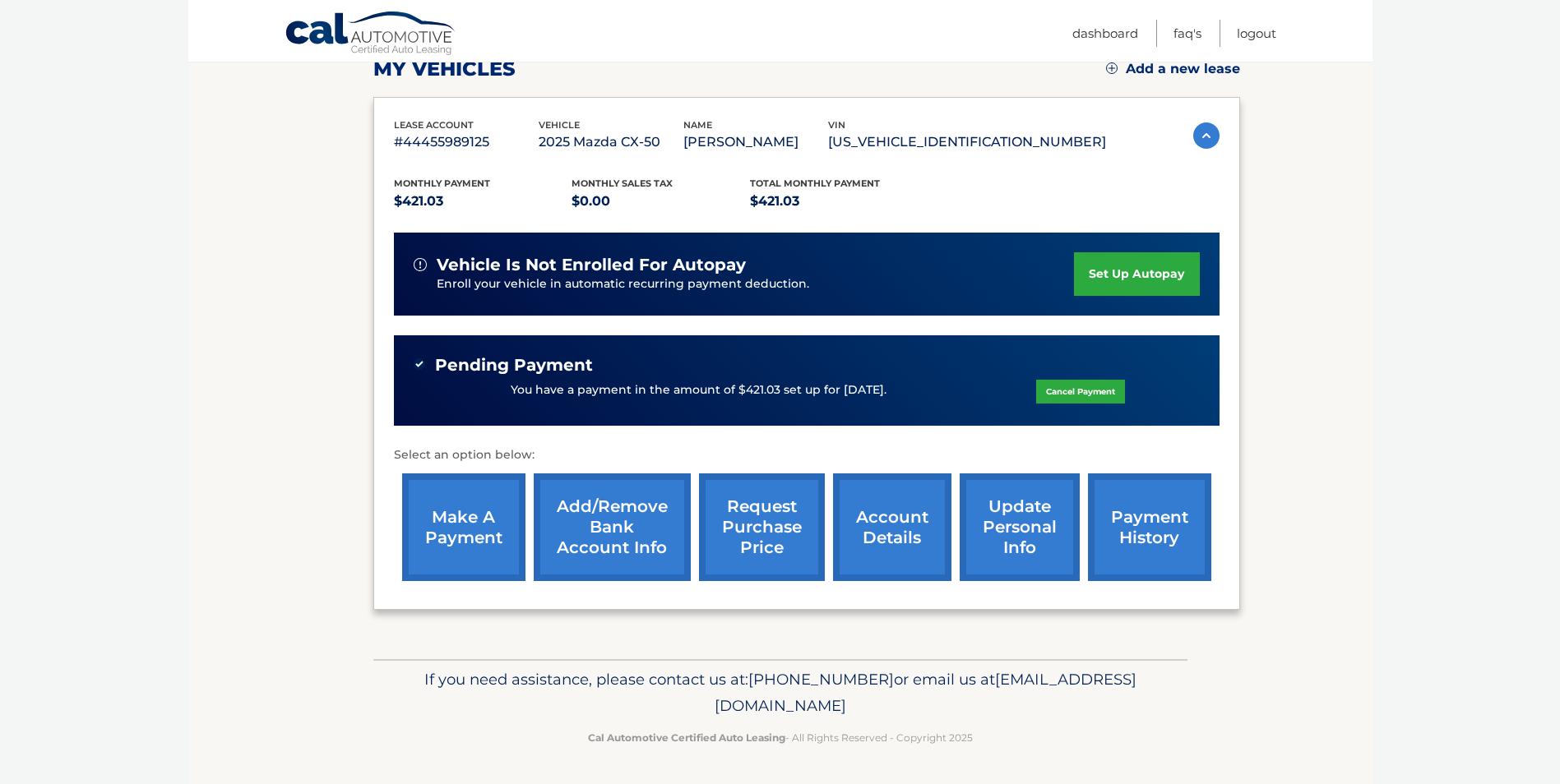
click at [1125, 263] on link "set up autopay" at bounding box center [1136, 274] width 125 height 44
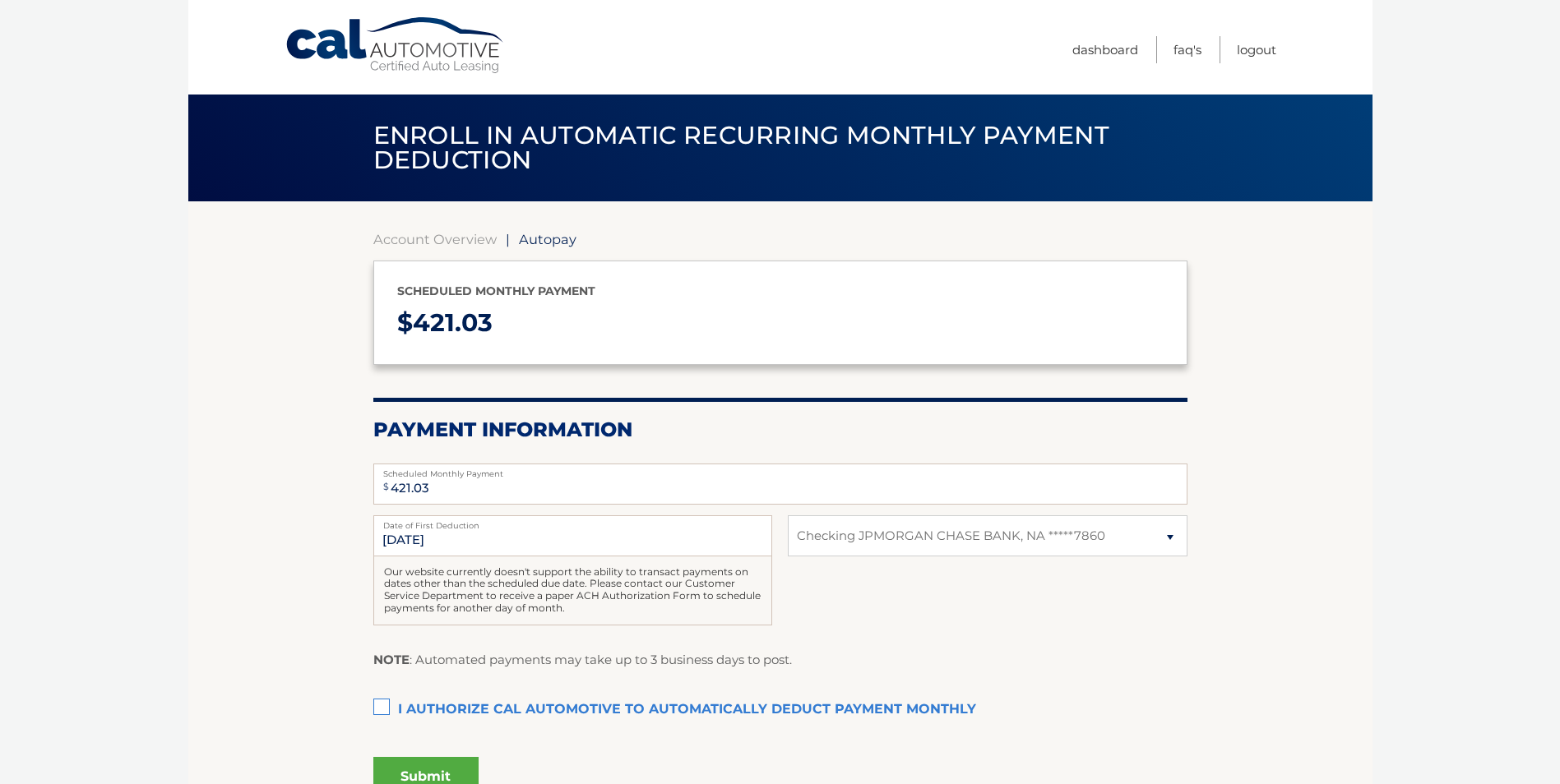
select select "ZmJhNzAyZjEtNTdkOC00ZmI1LTg1NDktM2VhOTNkZWJmMjFh"
